Goal: Task Accomplishment & Management: Use online tool/utility

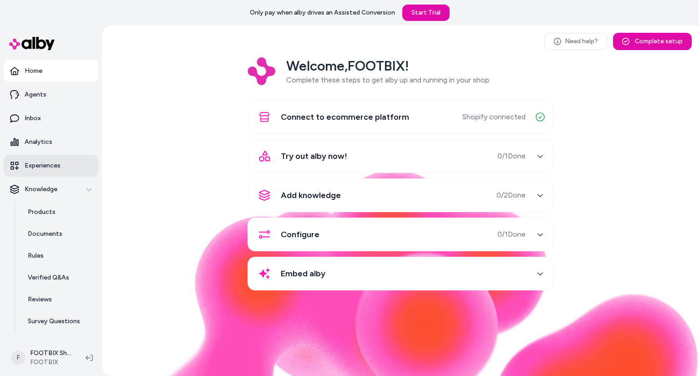
click at [58, 168] on p "Experiences" at bounding box center [43, 165] width 36 height 9
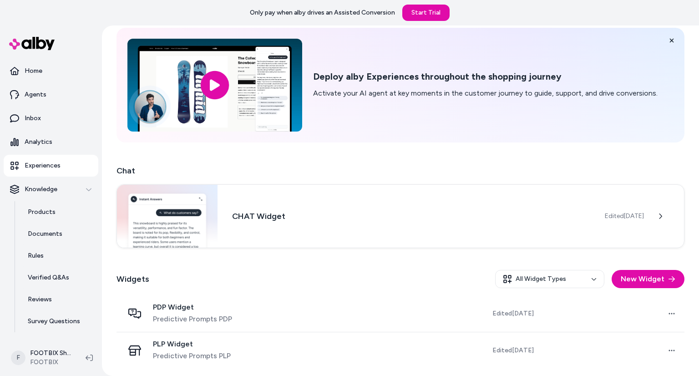
scroll to position [35, 0]
click at [253, 213] on h3 "CHAT Widget" at bounding box center [411, 215] width 358 height 13
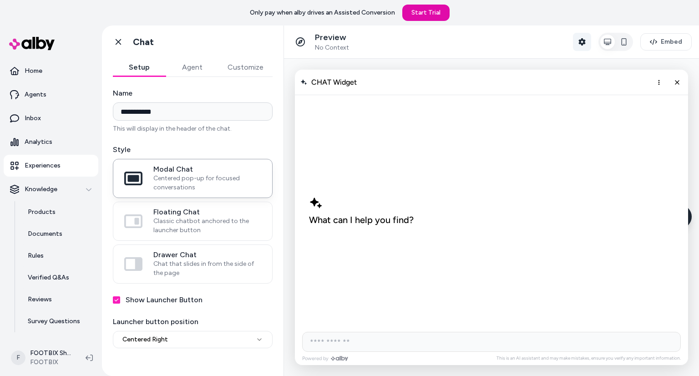
click at [588, 41] on button "Shopper Context" at bounding box center [582, 42] width 18 height 18
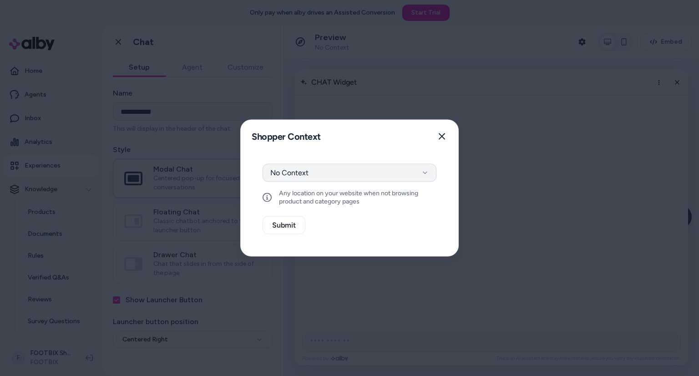
click at [356, 167] on button "No Context" at bounding box center [350, 173] width 174 height 18
click at [444, 131] on button "Close" at bounding box center [442, 136] width 18 height 18
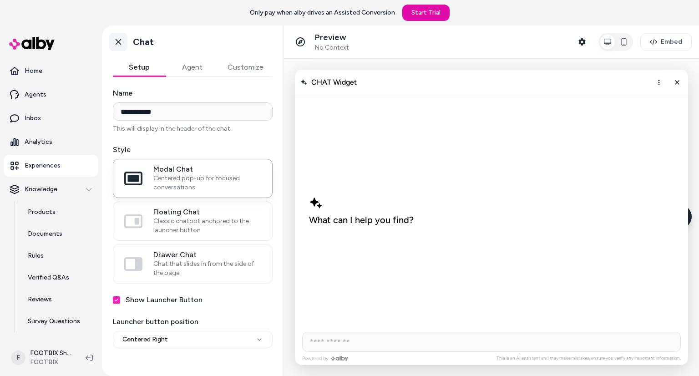
click at [118, 42] on icon at bounding box center [118, 42] width 5 height 6
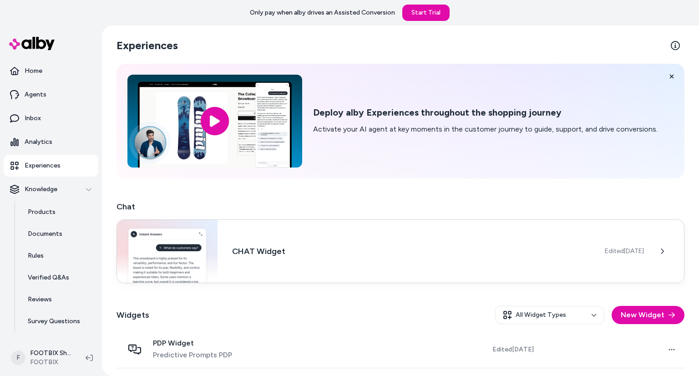
click at [405, 260] on div "CHAT Widget Edited [DATE]" at bounding box center [400, 251] width 568 height 64
